Goal: Task Accomplishment & Management: Manage account settings

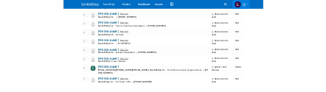
scroll to position [803, 0]
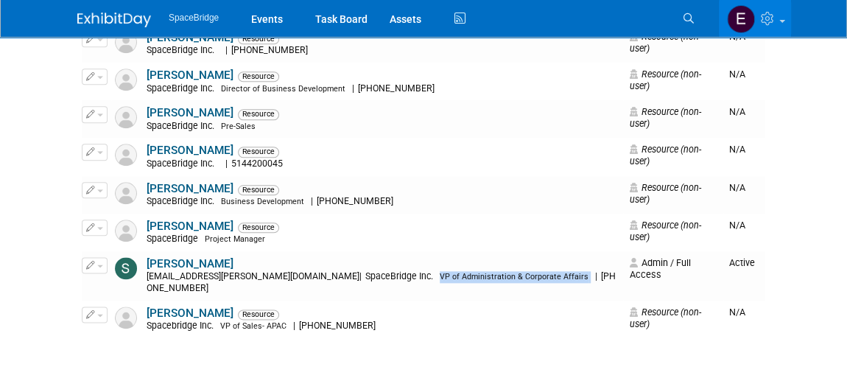
drag, startPoint x: 515, startPoint y: 263, endPoint x: 371, endPoint y: 264, distance: 143.6
click at [371, 271] on div "stella.gelerman@spacebridge.com | SpaceBridge Inc. VP of Administration & Corpo…" at bounding box center [383, 282] width 473 height 23
copy div "VP of Administration & Corporate Affairs"
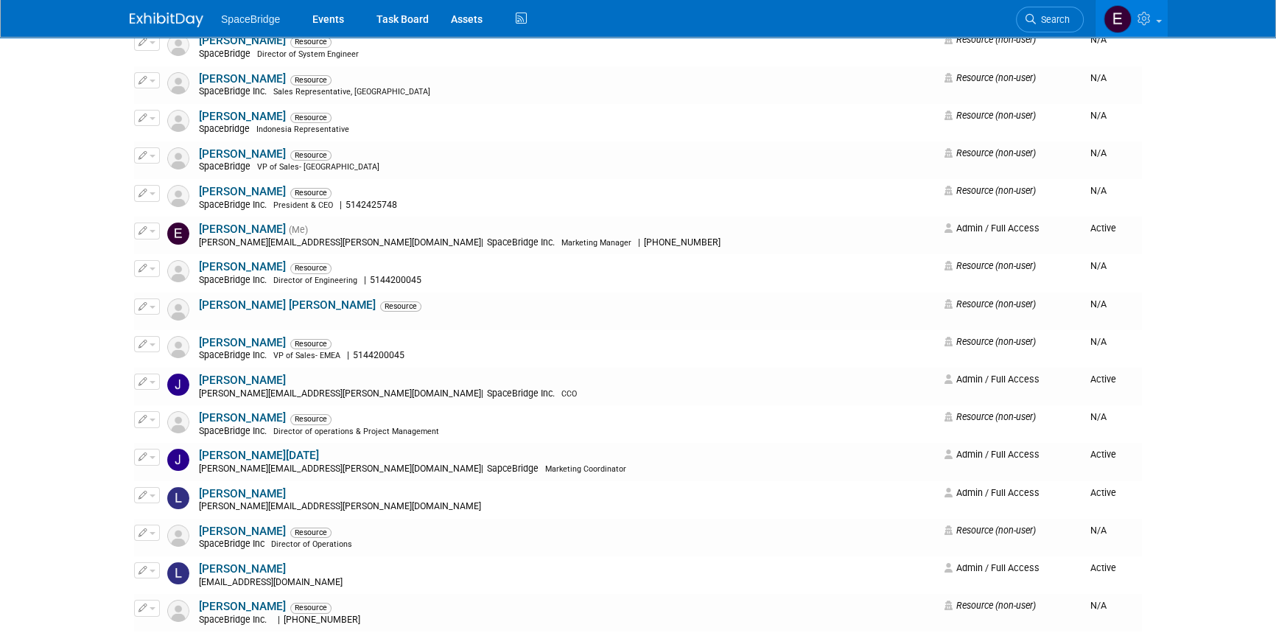
scroll to position [197, 0]
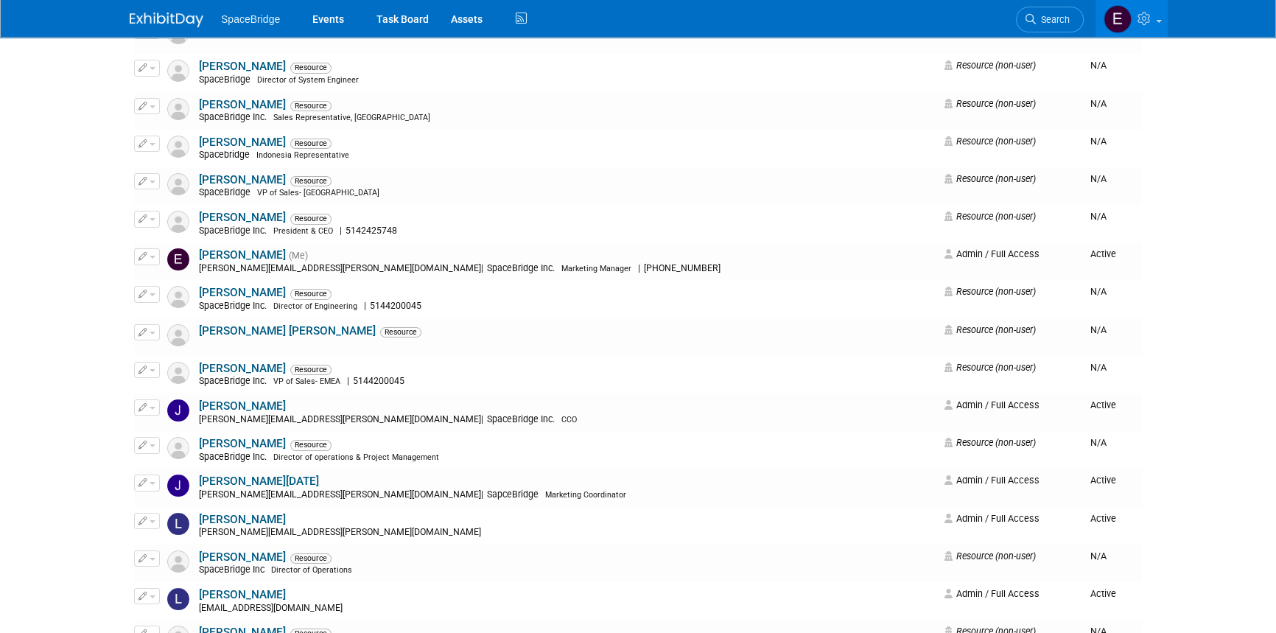
click at [172, 15] on img at bounding box center [167, 20] width 74 height 15
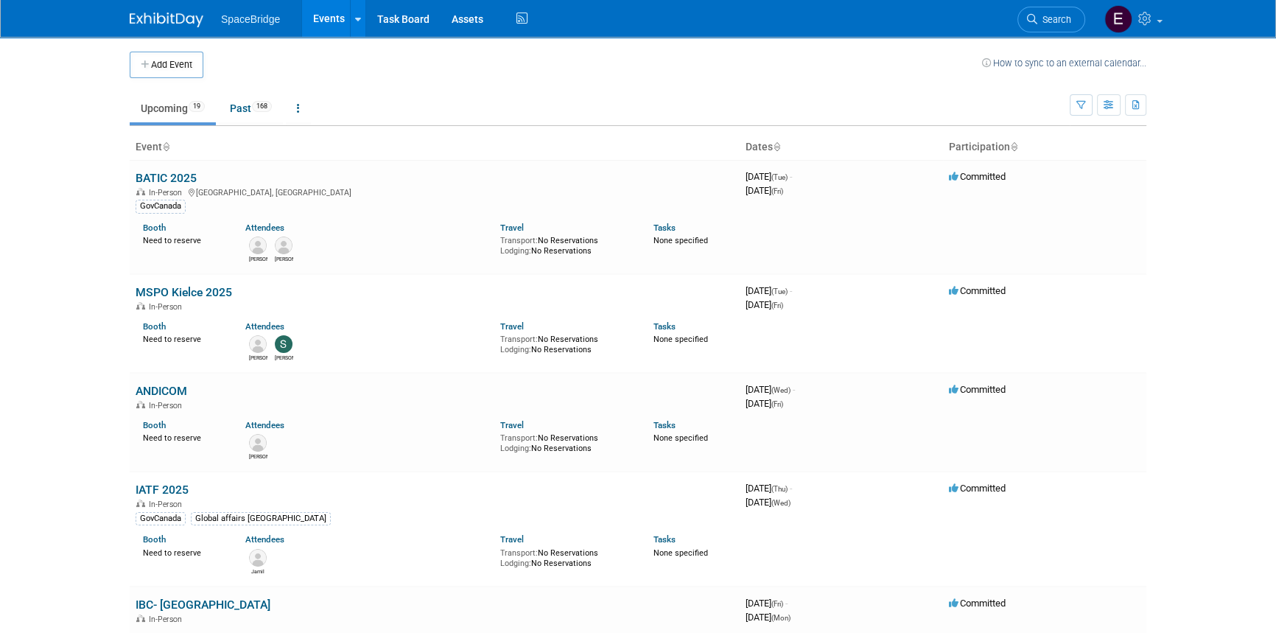
drag, startPoint x: 173, startPoint y: 176, endPoint x: 258, endPoint y: 189, distance: 85.7
click at [173, 176] on link "BATIC 2025" at bounding box center [166, 178] width 61 height 14
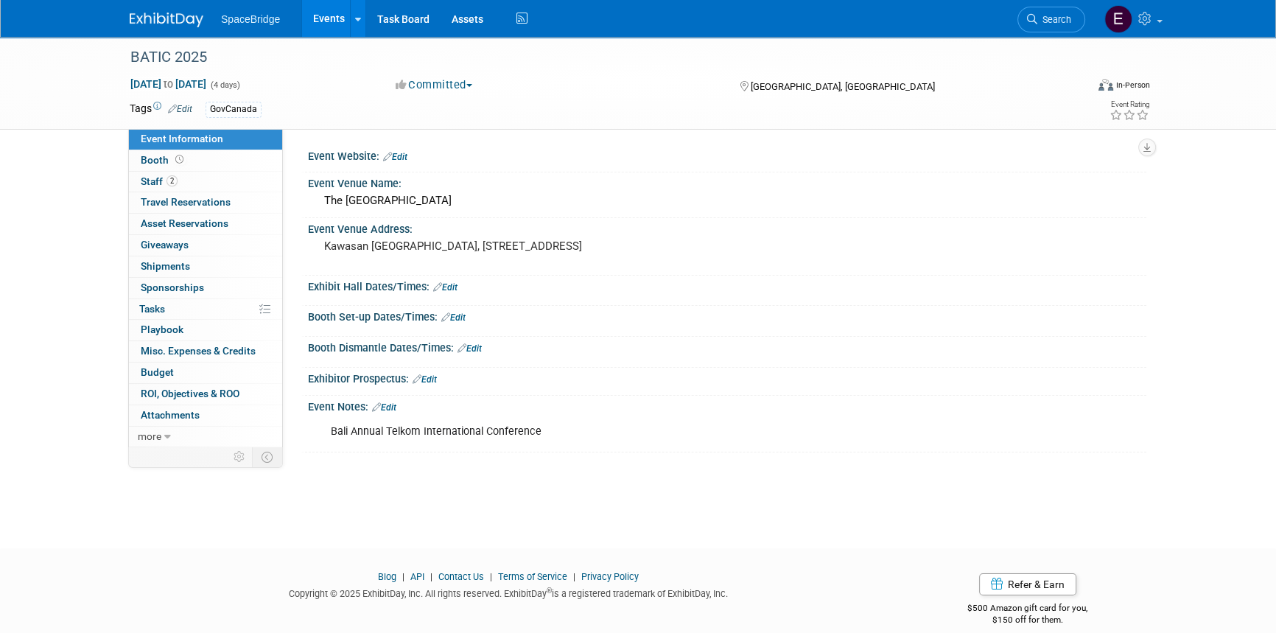
click at [172, 16] on img at bounding box center [167, 20] width 74 height 15
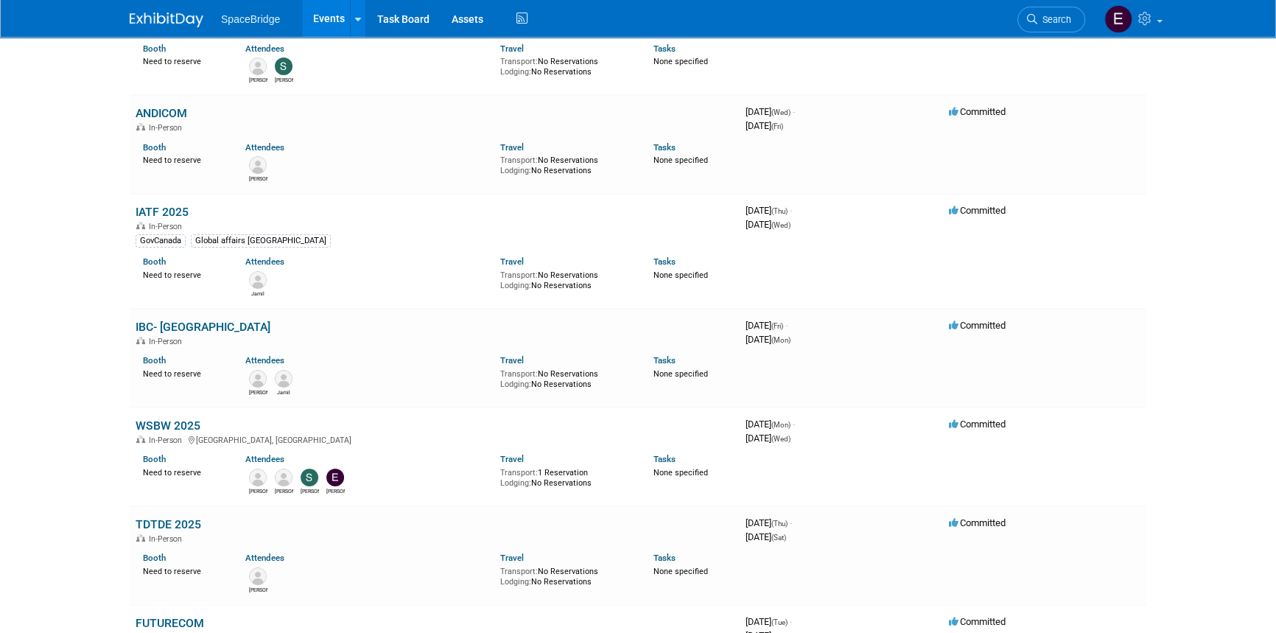
scroll to position [334, 0]
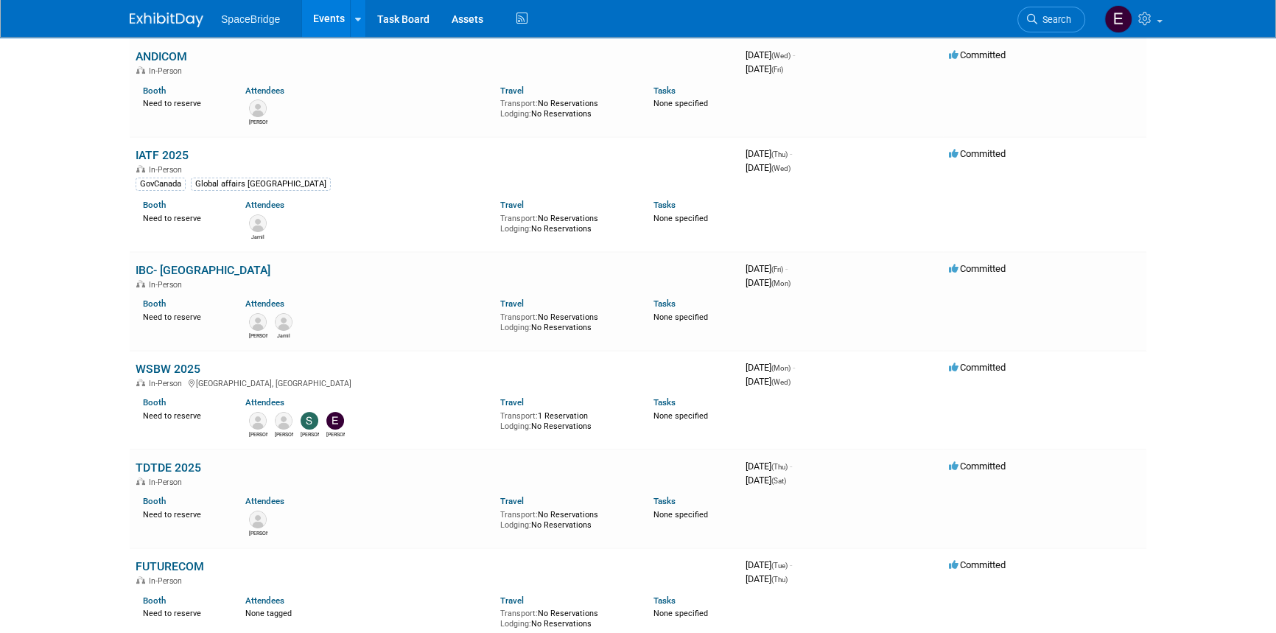
click at [203, 268] on link "IBC- [GEOGRAPHIC_DATA]" at bounding box center [203, 270] width 135 height 14
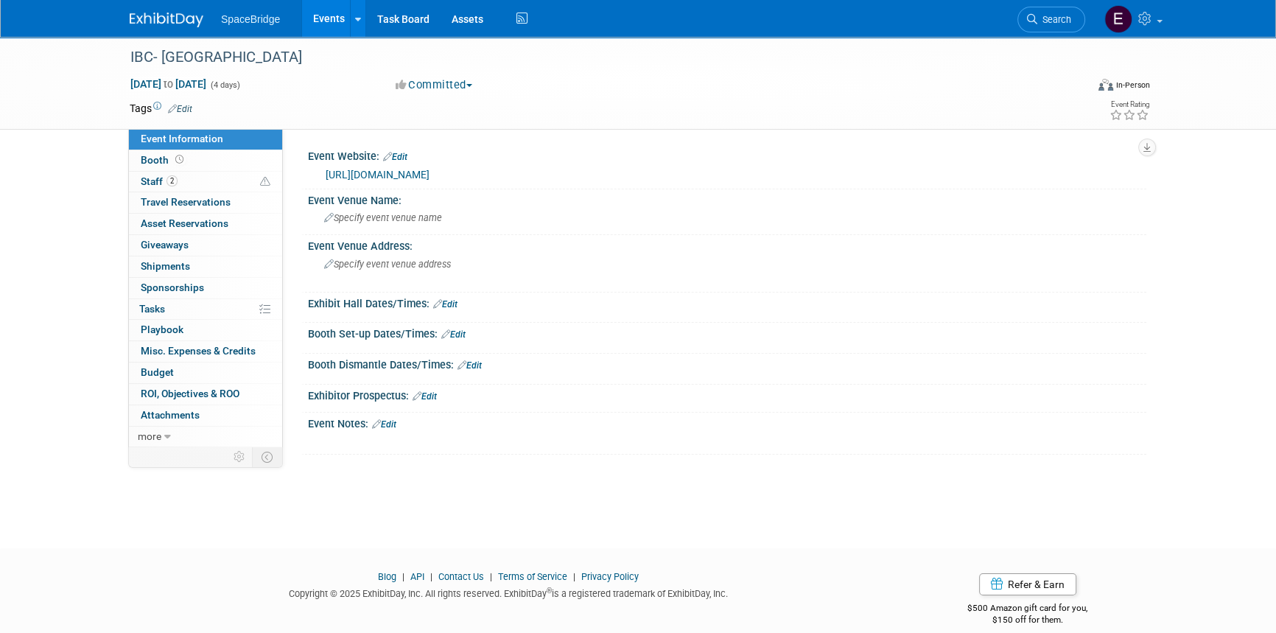
click at [191, 177] on link "2 Staff 2" at bounding box center [205, 182] width 153 height 21
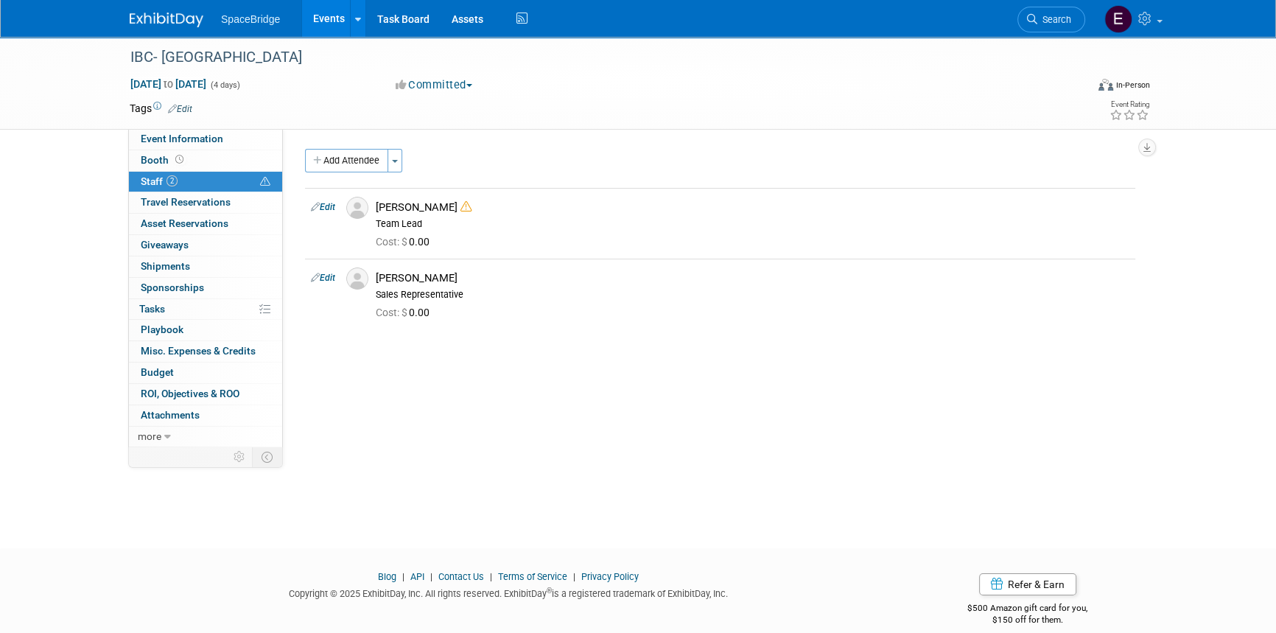
click at [398, 161] on span "button" at bounding box center [395, 161] width 6 height 3
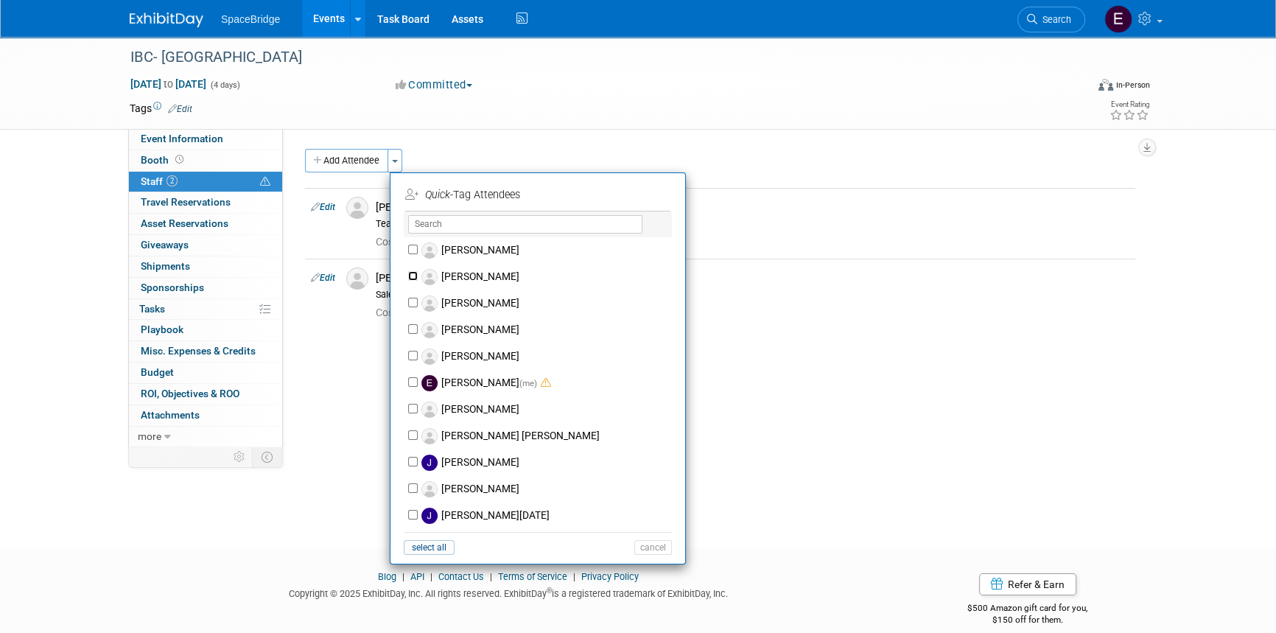
click at [411, 276] on input "Amir Kashani" at bounding box center [413, 276] width 10 height 10
checkbox input "true"
click at [651, 195] on button "Apply" at bounding box center [647, 194] width 45 height 21
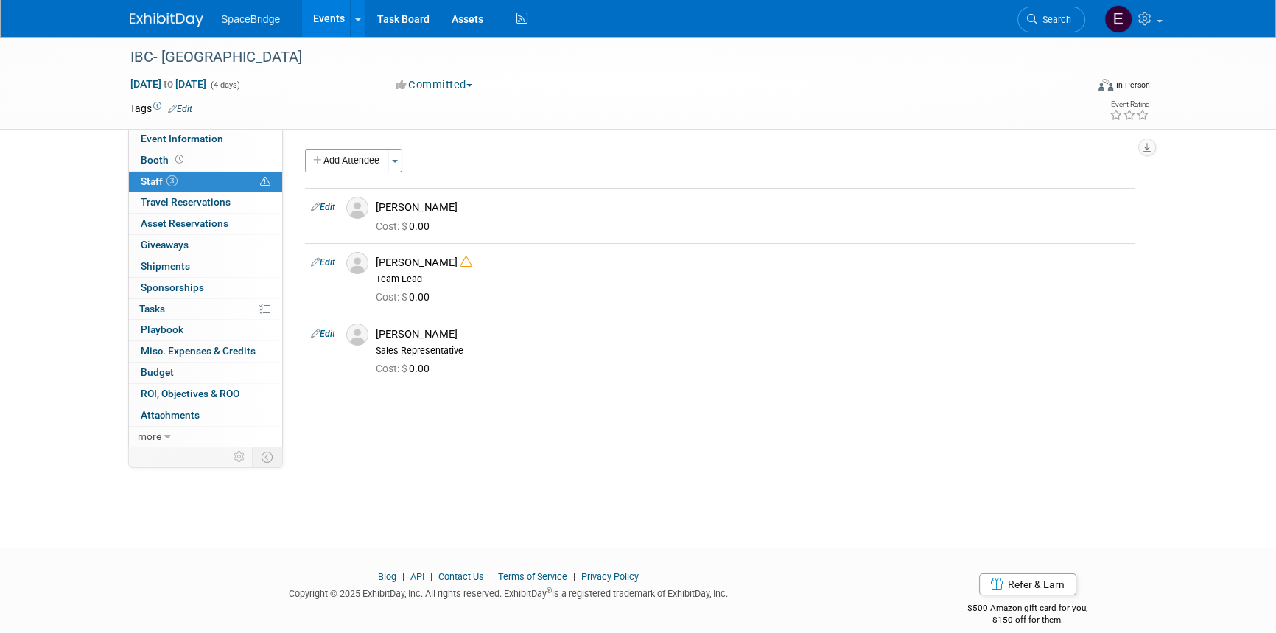
click at [356, 155] on button "Add Attendee" at bounding box center [346, 161] width 83 height 24
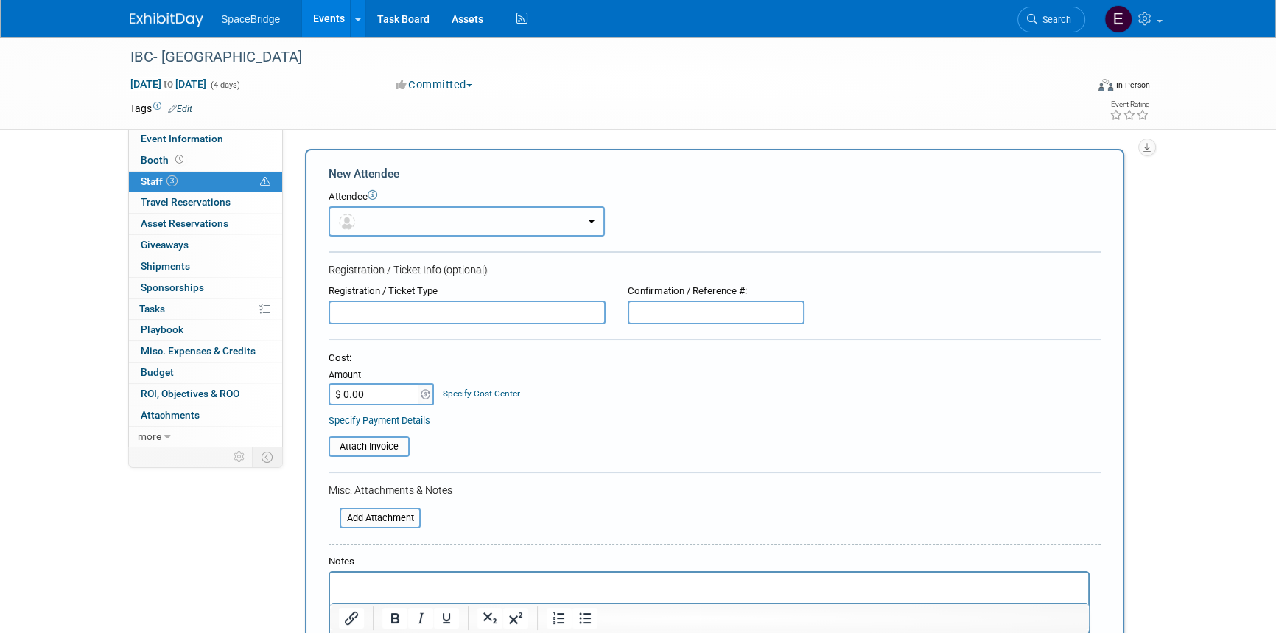
click at [577, 222] on button "button" at bounding box center [466, 221] width 276 height 30
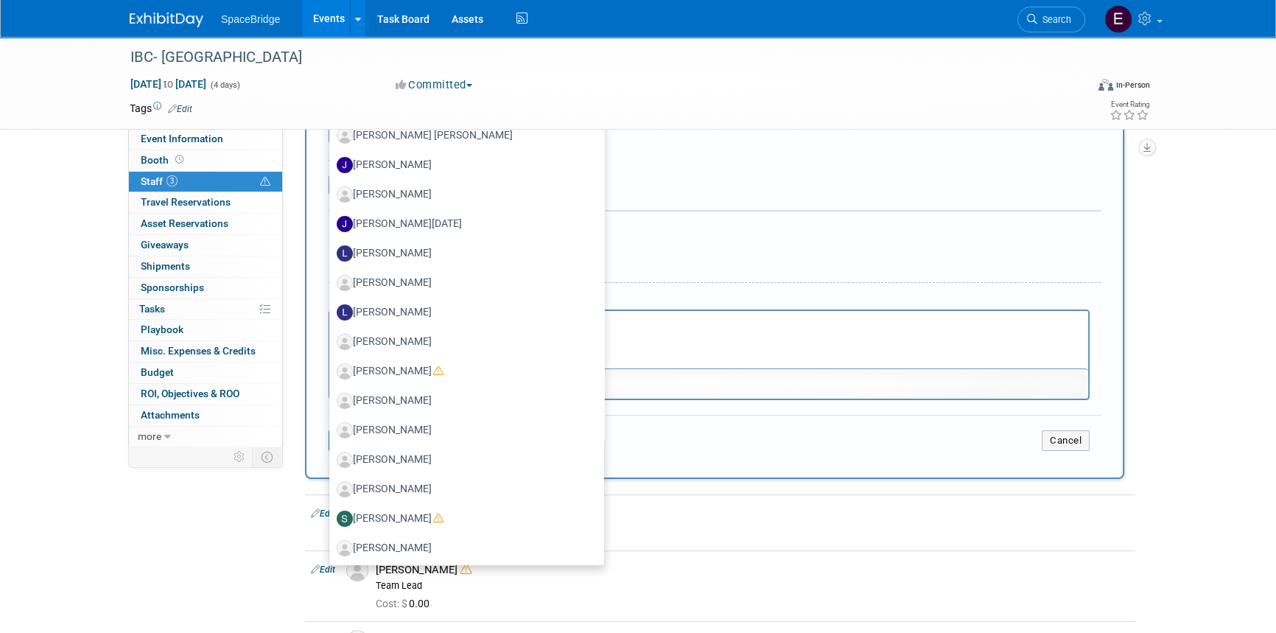
scroll to position [267, 0]
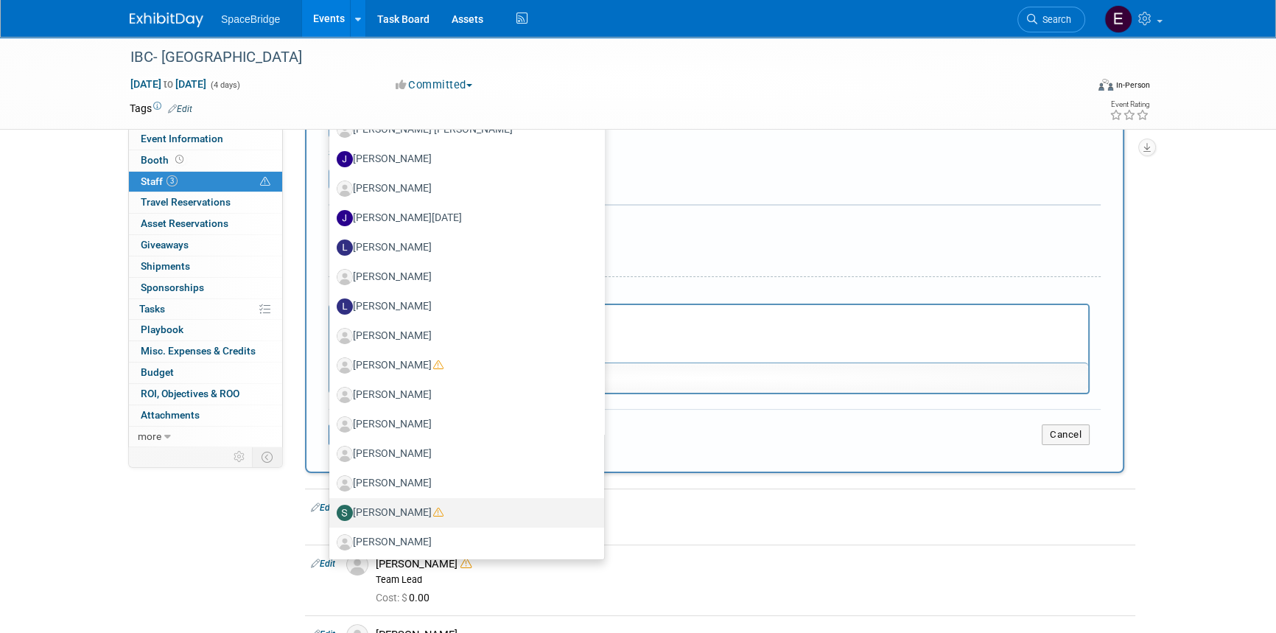
click at [397, 510] on label "Stella Gelerman" at bounding box center [463, 513] width 253 height 24
click at [331, 510] on input "Stella Gelerman" at bounding box center [327, 511] width 10 height 10
select select "a296a607-d0c8-490b-aa2a-39b71abaeefe"
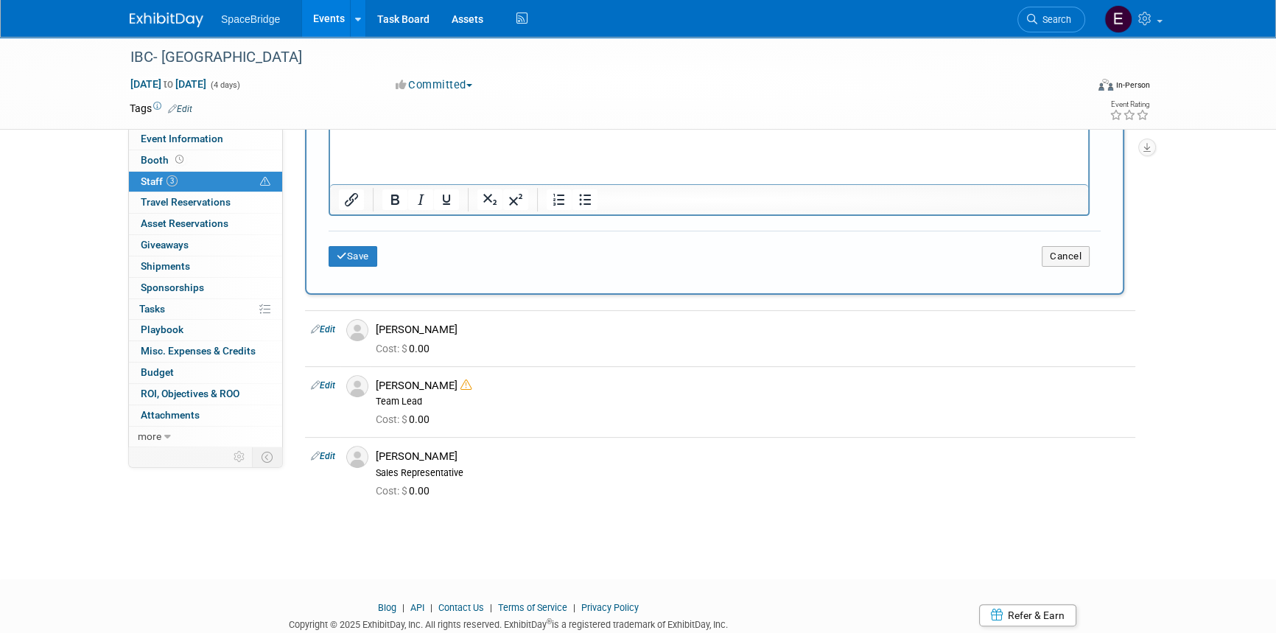
scroll to position [564, 0]
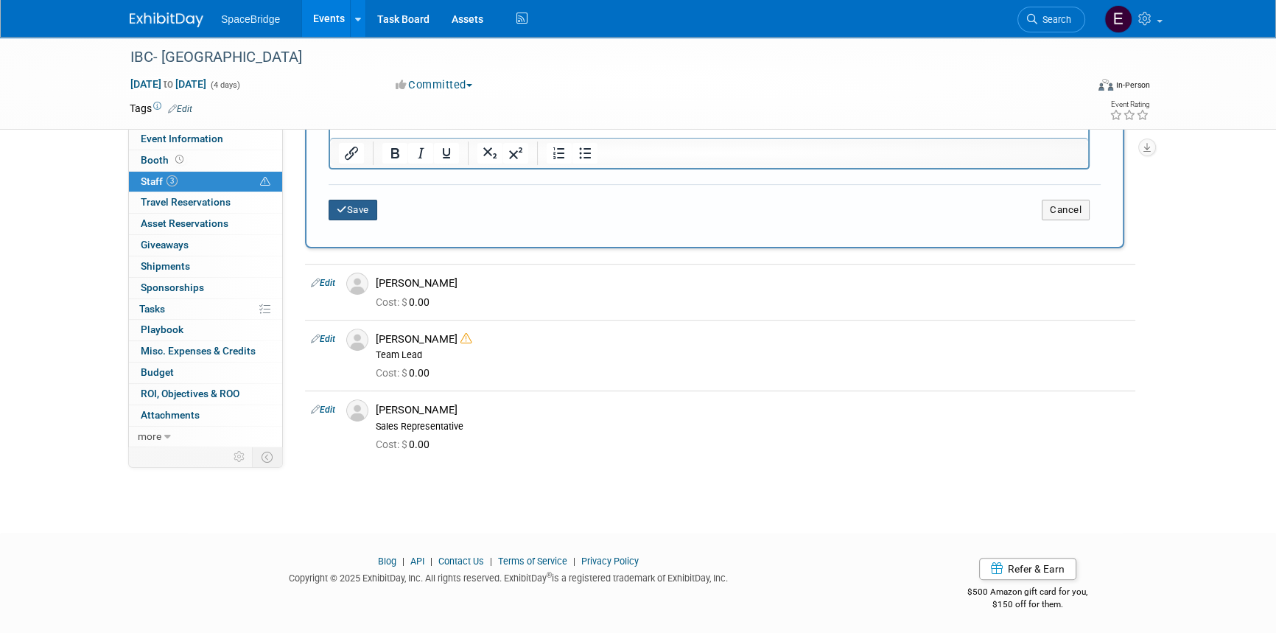
click at [353, 210] on button "Save" at bounding box center [352, 210] width 49 height 21
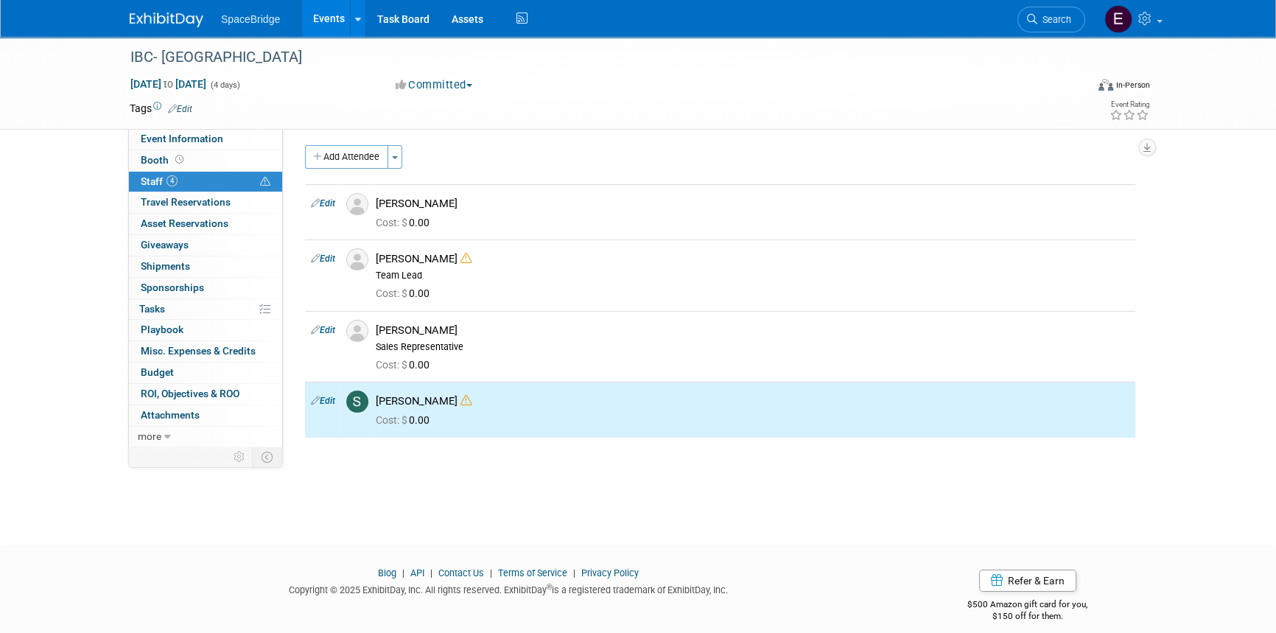
scroll to position [0, 0]
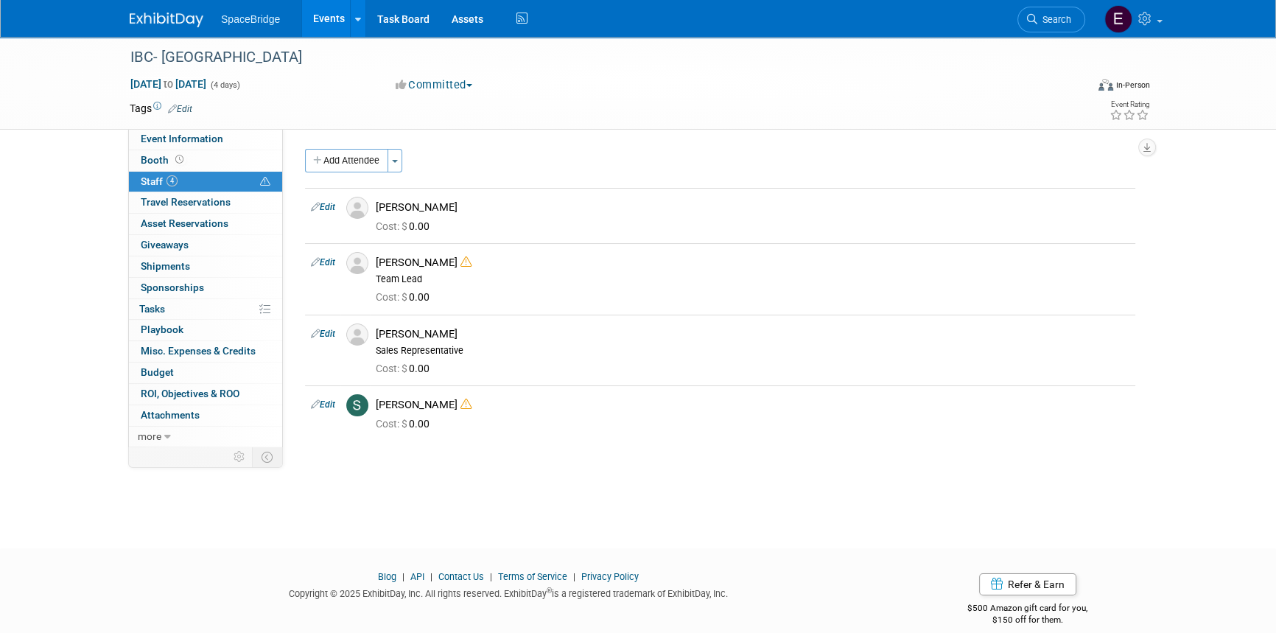
click at [156, 18] on img at bounding box center [167, 20] width 74 height 15
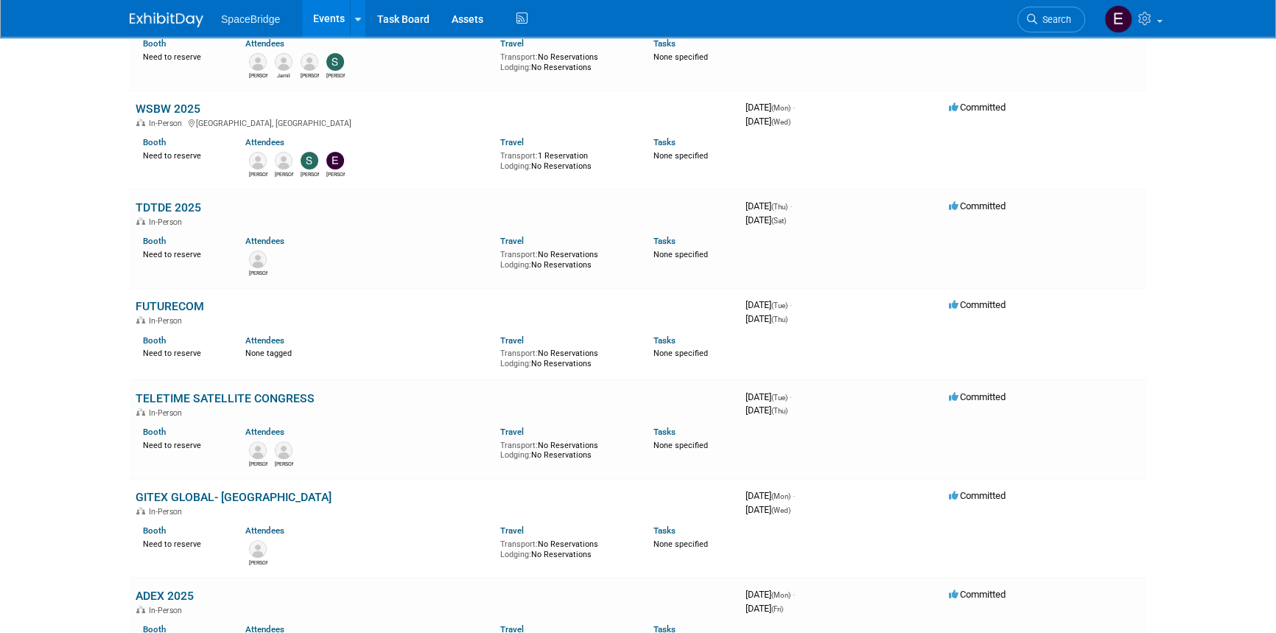
scroll to position [602, 0]
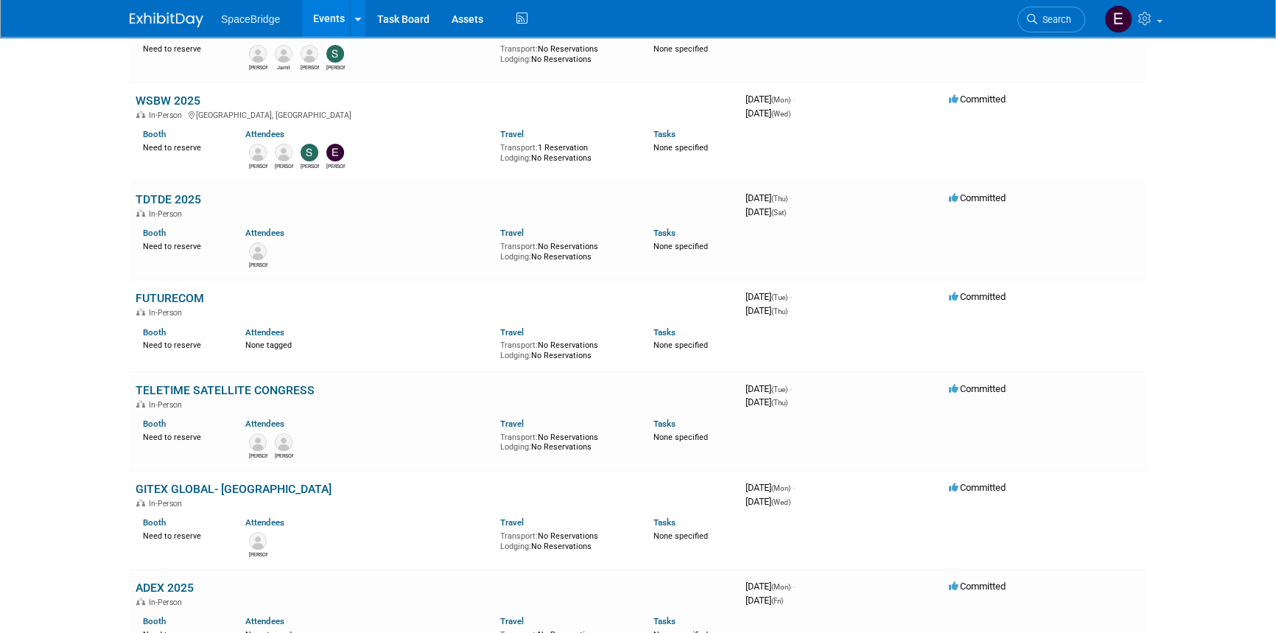
click at [194, 199] on link "TDTDE 2025" at bounding box center [169, 199] width 66 height 14
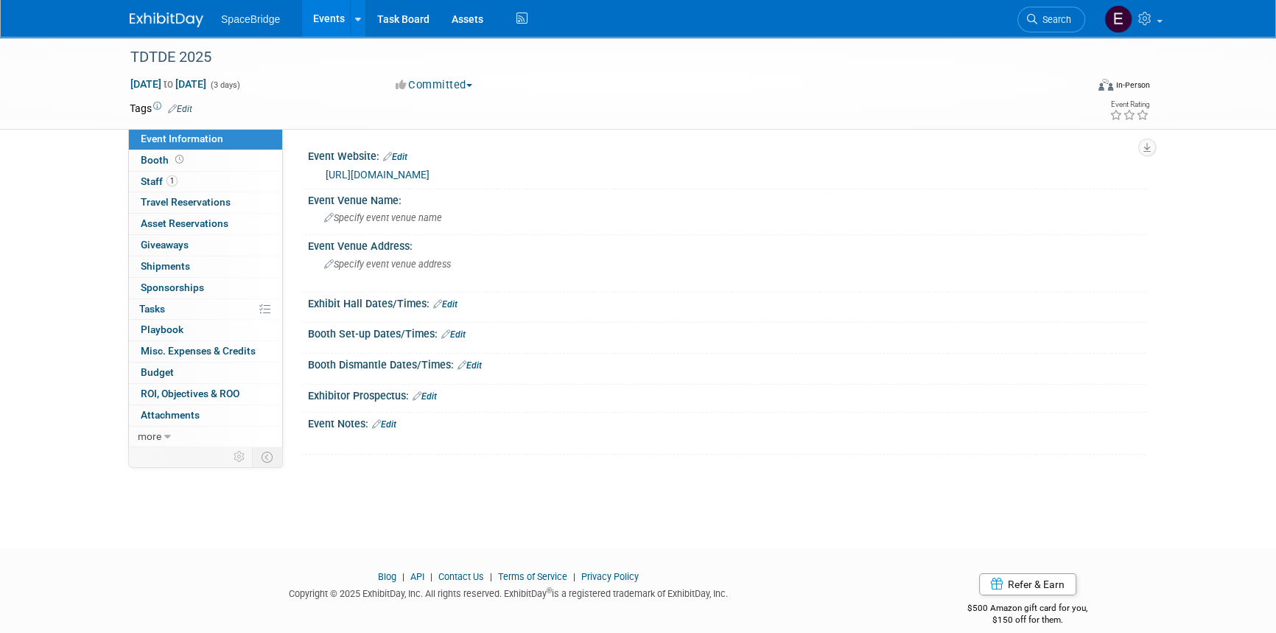
click at [429, 169] on link "https://www.tadte.com.tw/en/index.html" at bounding box center [378, 175] width 104 height 12
click at [145, 15] on img at bounding box center [167, 20] width 74 height 15
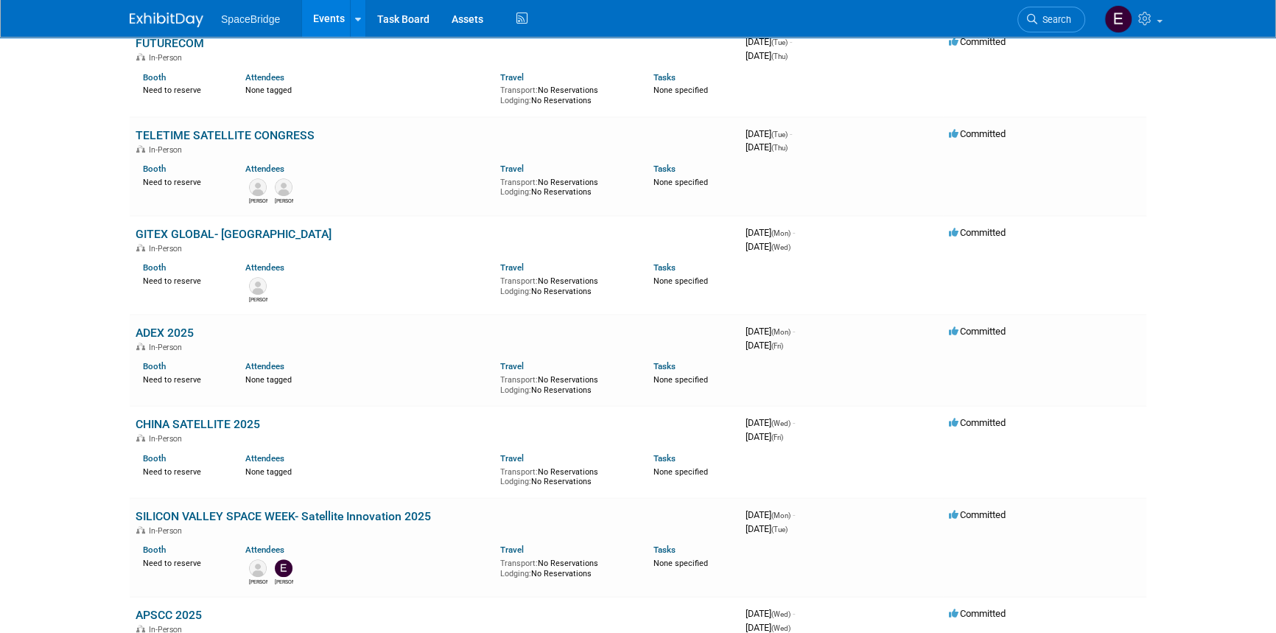
scroll to position [870, 0]
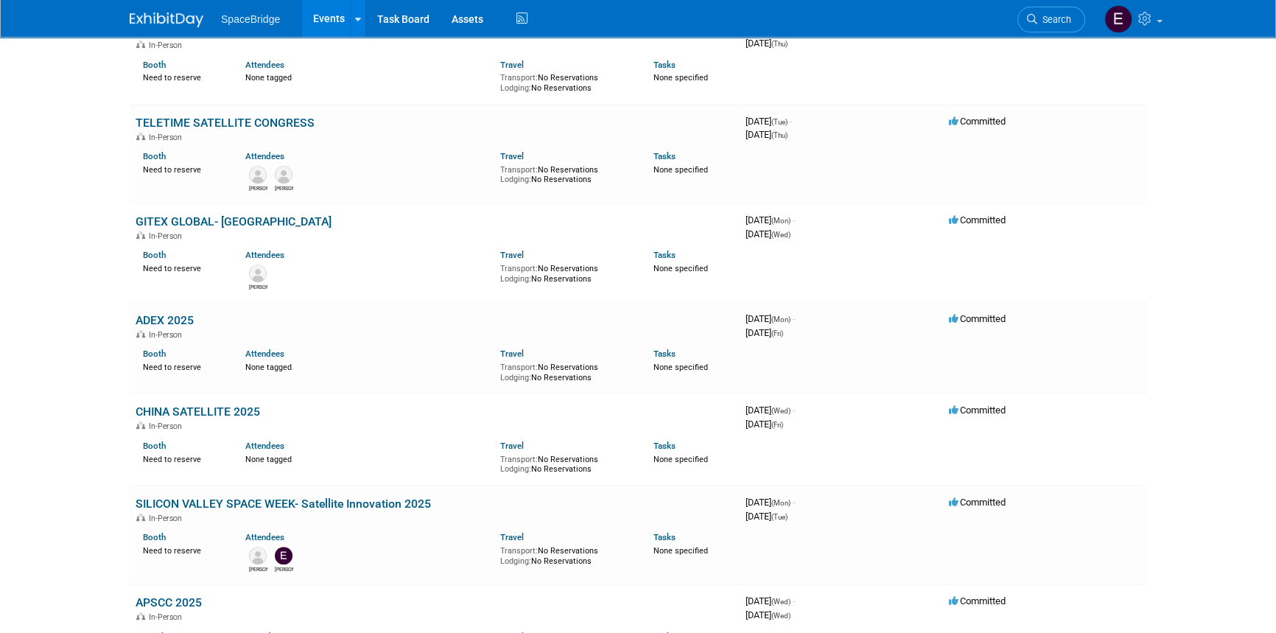
click at [178, 318] on link "ADEX 2025" at bounding box center [165, 320] width 58 height 14
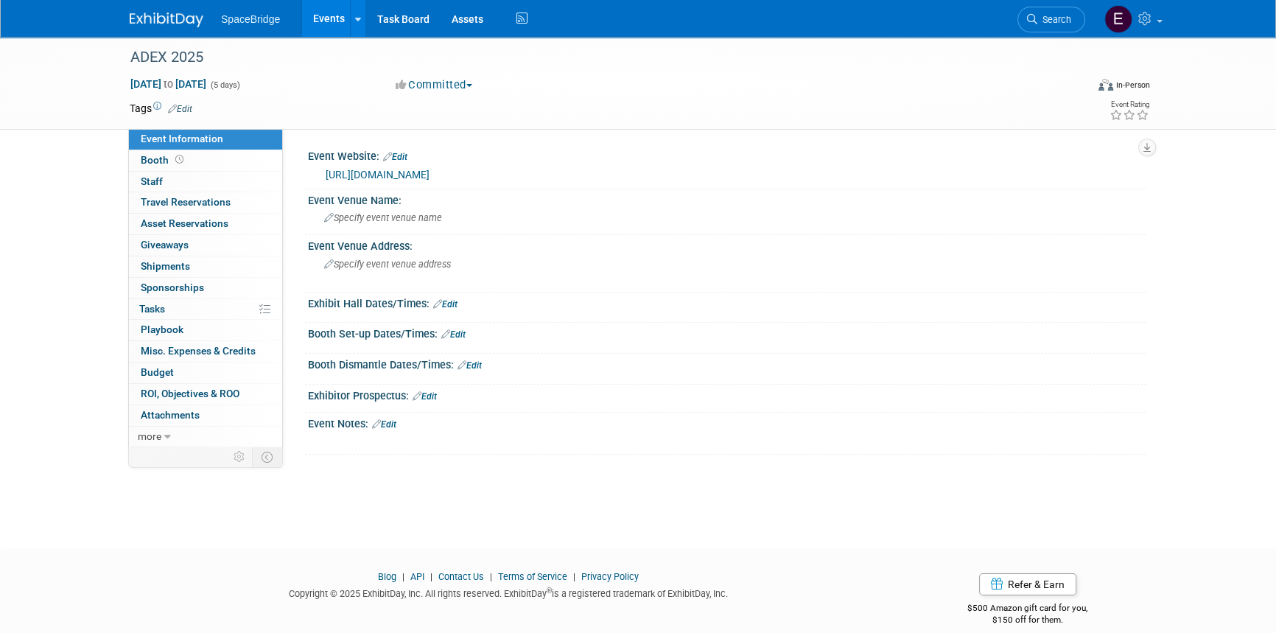
drag, startPoint x: 158, startPoint y: 21, endPoint x: 205, endPoint y: 43, distance: 51.8
click at [158, 21] on img at bounding box center [167, 20] width 74 height 15
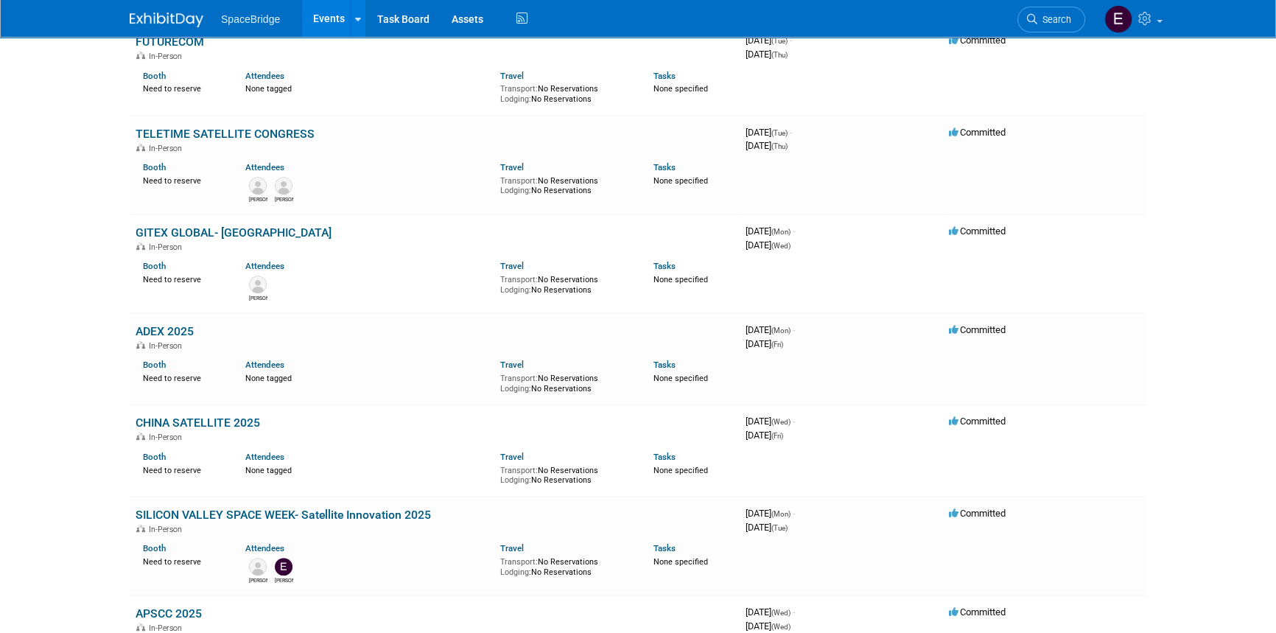
scroll to position [870, 0]
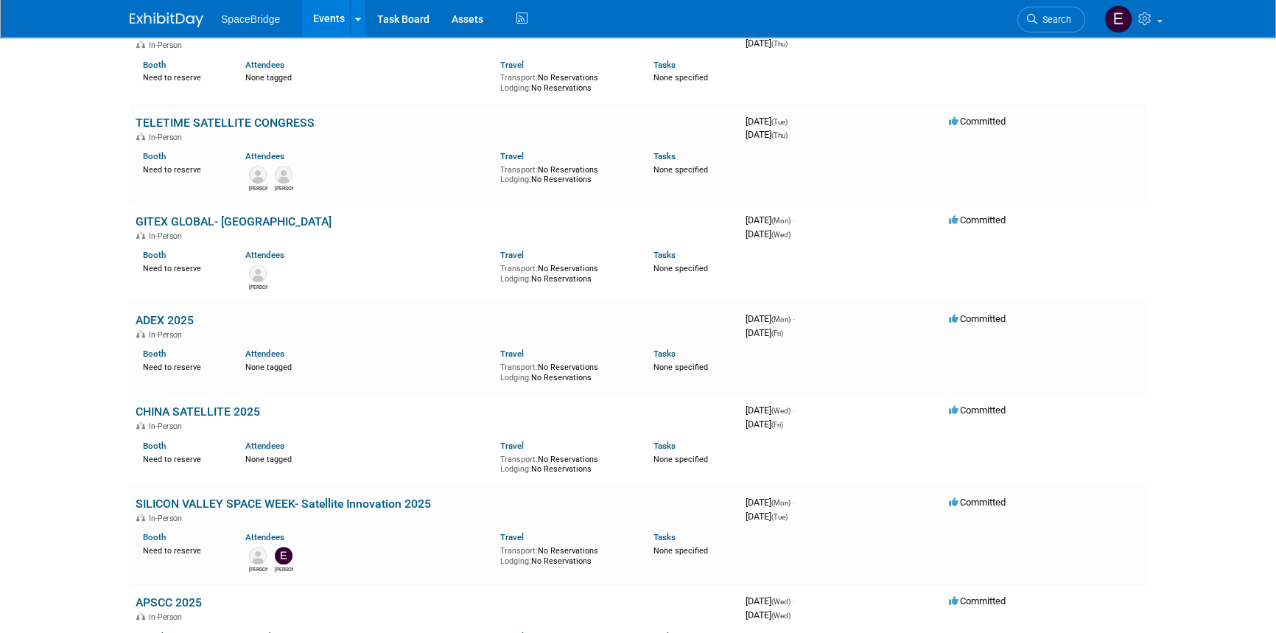
click at [335, 499] on link "SILICON VALLEY SPACE WEEK- Satellite Innovation 2025" at bounding box center [283, 503] width 295 height 14
